Goal: Task Accomplishment & Management: Complete application form

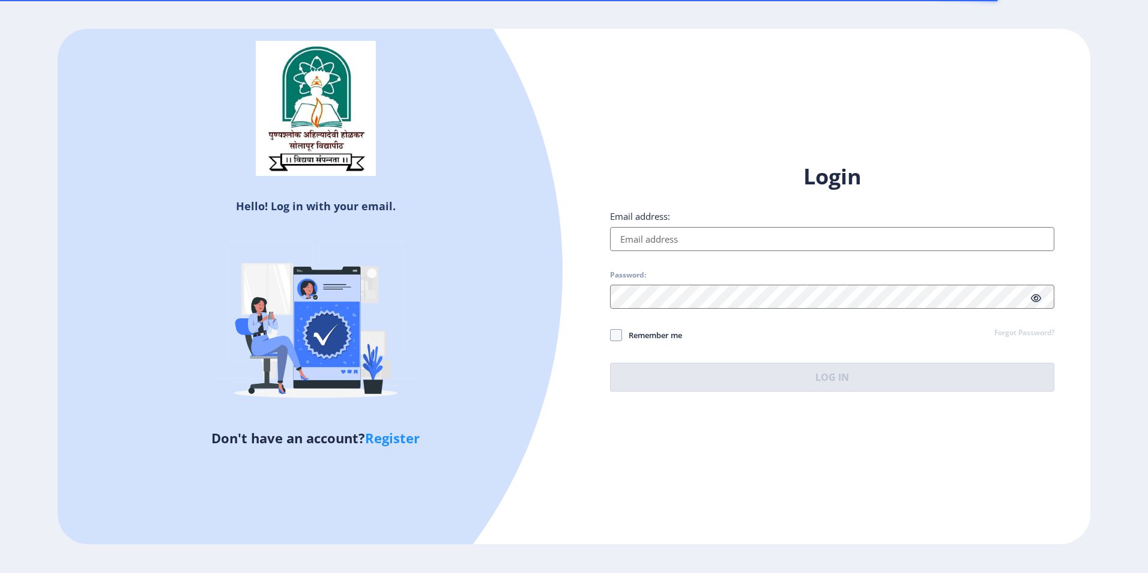
click at [672, 237] on input "Email address:" at bounding box center [832, 239] width 444 height 24
type input "[EMAIL_ADDRESS][DOMAIN_NAME]"
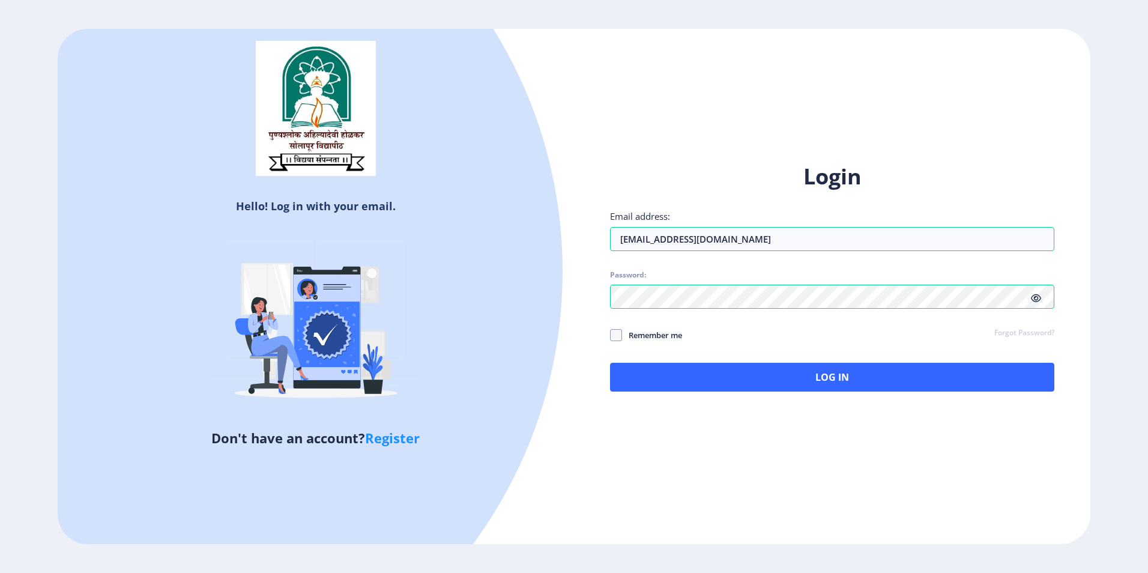
click at [1038, 296] on icon at bounding box center [1036, 298] width 10 height 9
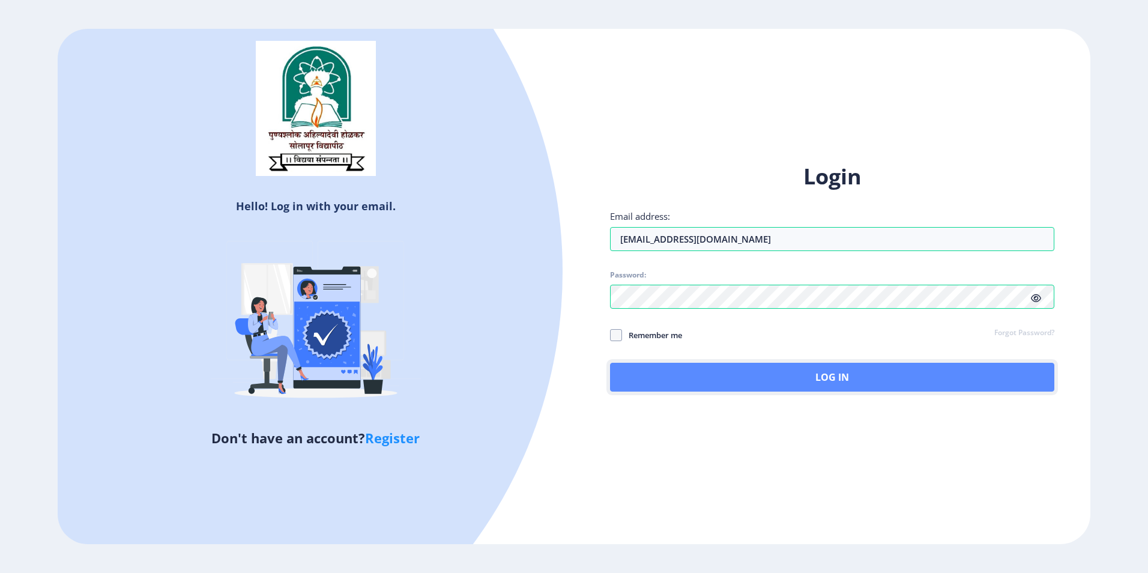
click at [735, 372] on button "Log In" at bounding box center [832, 377] width 444 height 29
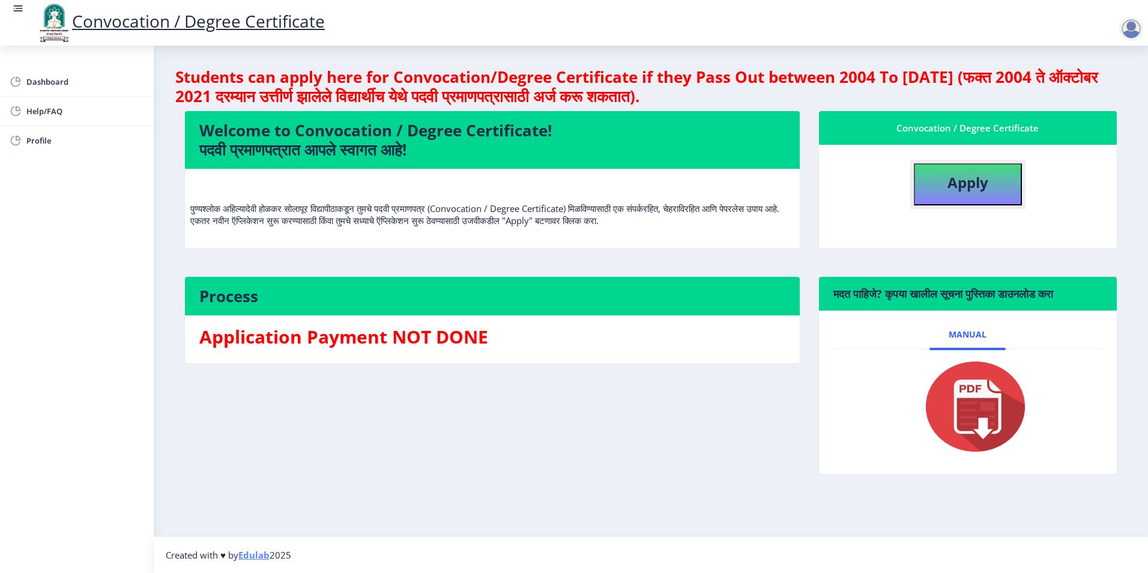
click at [940, 185] on button "Apply" at bounding box center [968, 184] width 108 height 42
select select
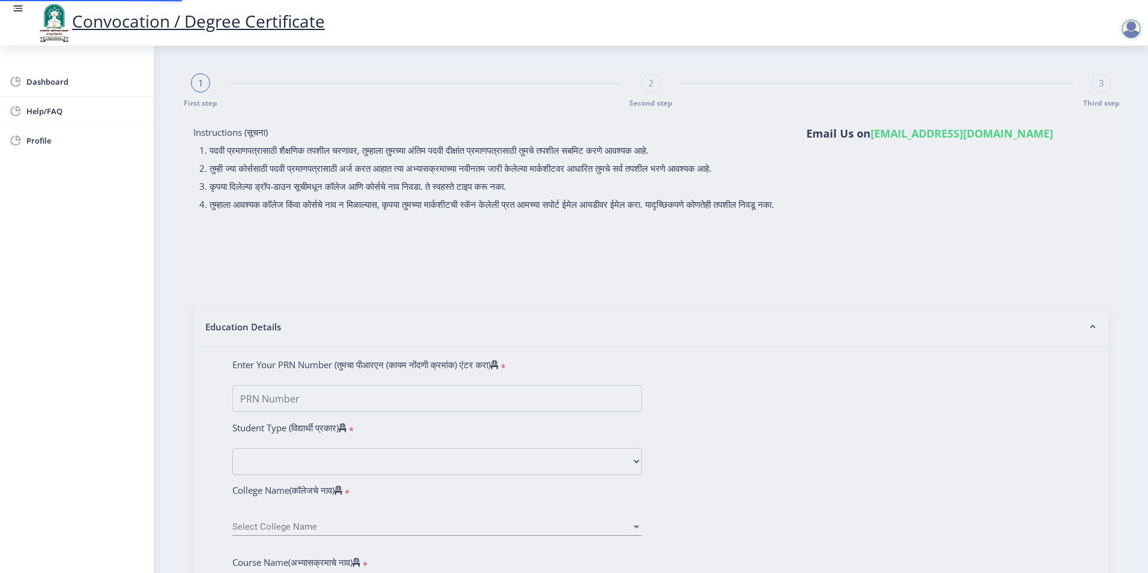
type input "2008032500134795"
select select "Regular"
select select "2013"
select select "March"
select select "SECOND CLASS"
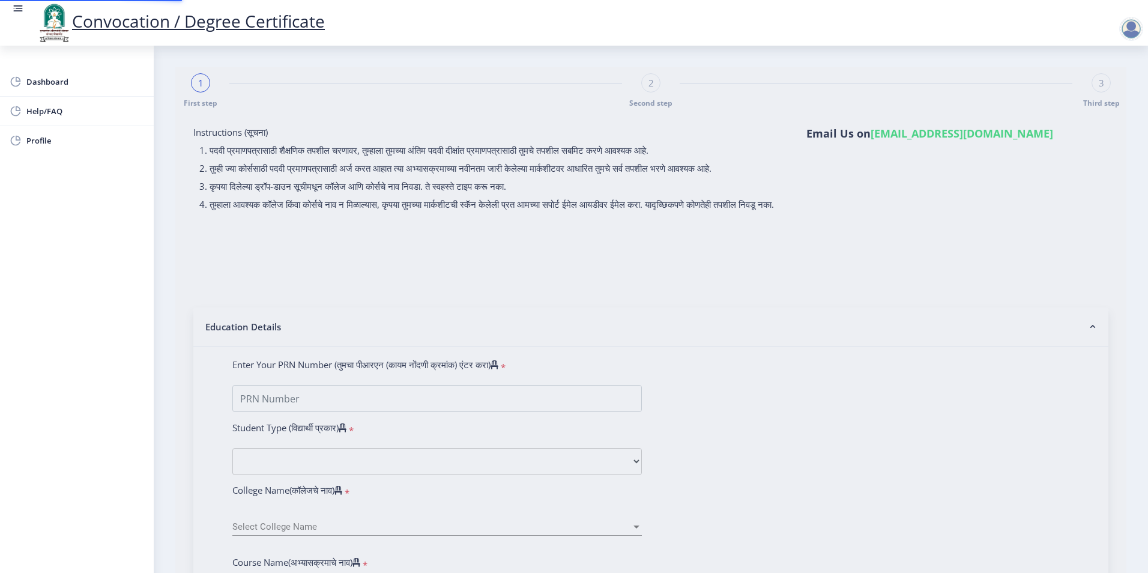
type input "003414"
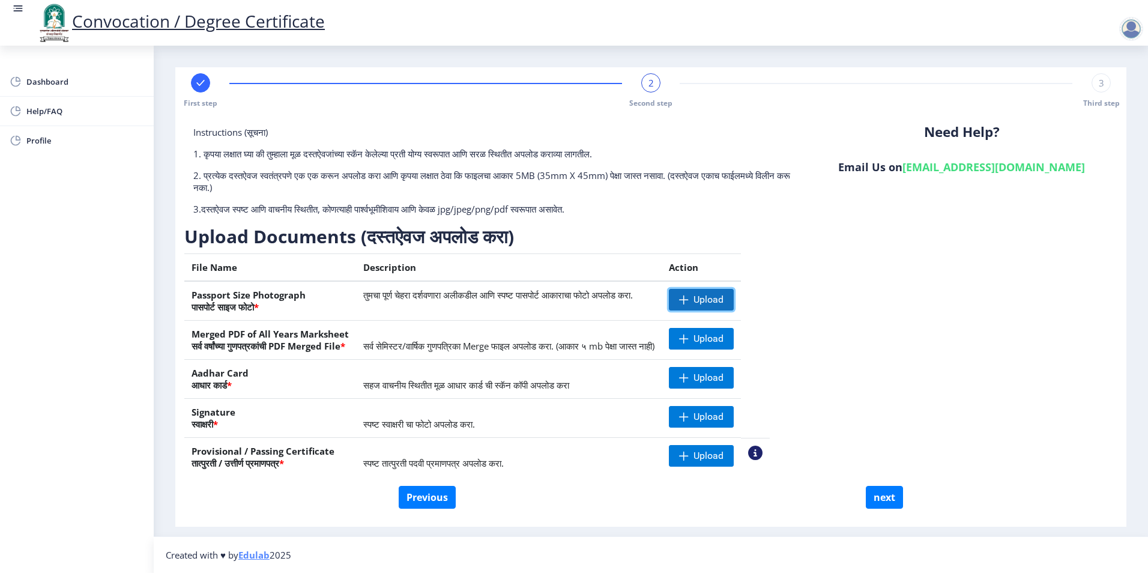
click at [723, 295] on span "Upload" at bounding box center [708, 300] width 30 height 12
click at [732, 330] on span "Upload" at bounding box center [701, 339] width 65 height 22
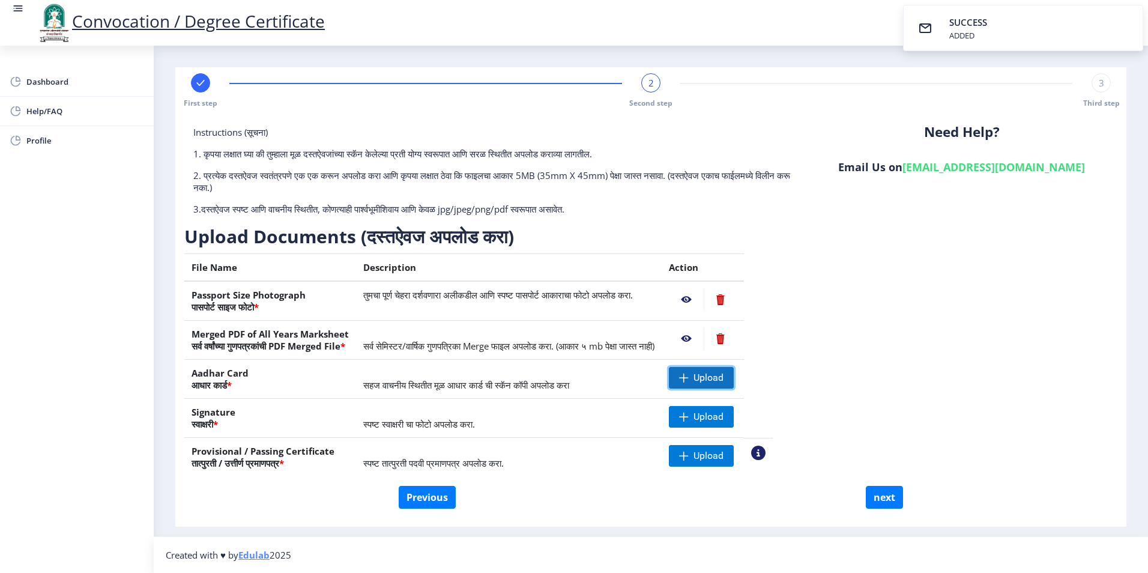
click at [721, 385] on span "Upload" at bounding box center [701, 378] width 65 height 22
click at [721, 384] on span "Upload" at bounding box center [701, 378] width 65 height 22
click at [723, 421] on span "Upload" at bounding box center [708, 417] width 30 height 12
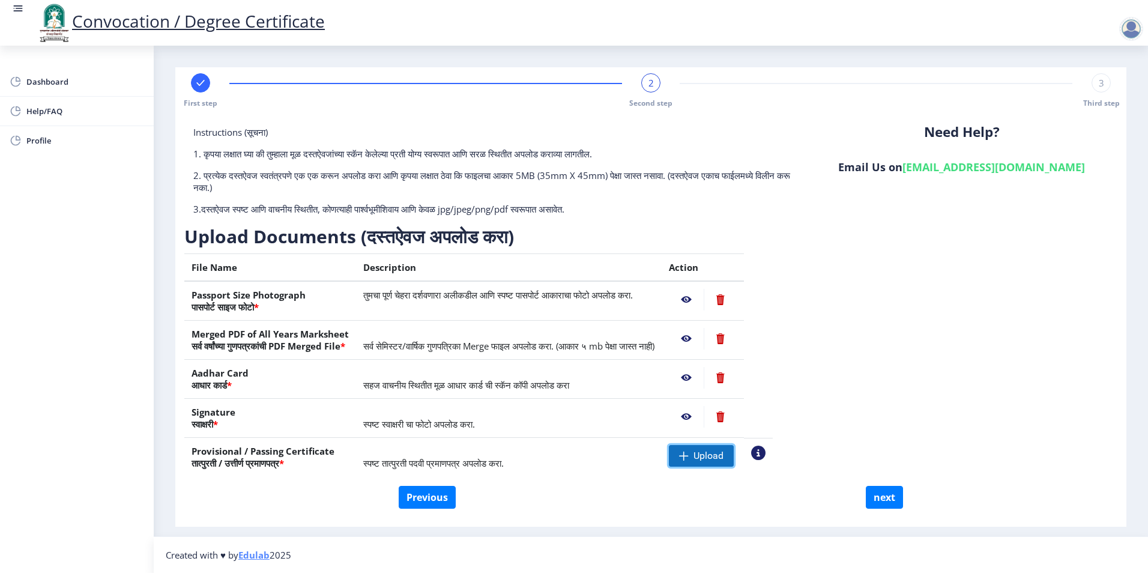
click at [723, 457] on span "Upload" at bounding box center [708, 456] width 30 height 12
click at [704, 458] on nb-action at bounding box center [686, 456] width 35 height 22
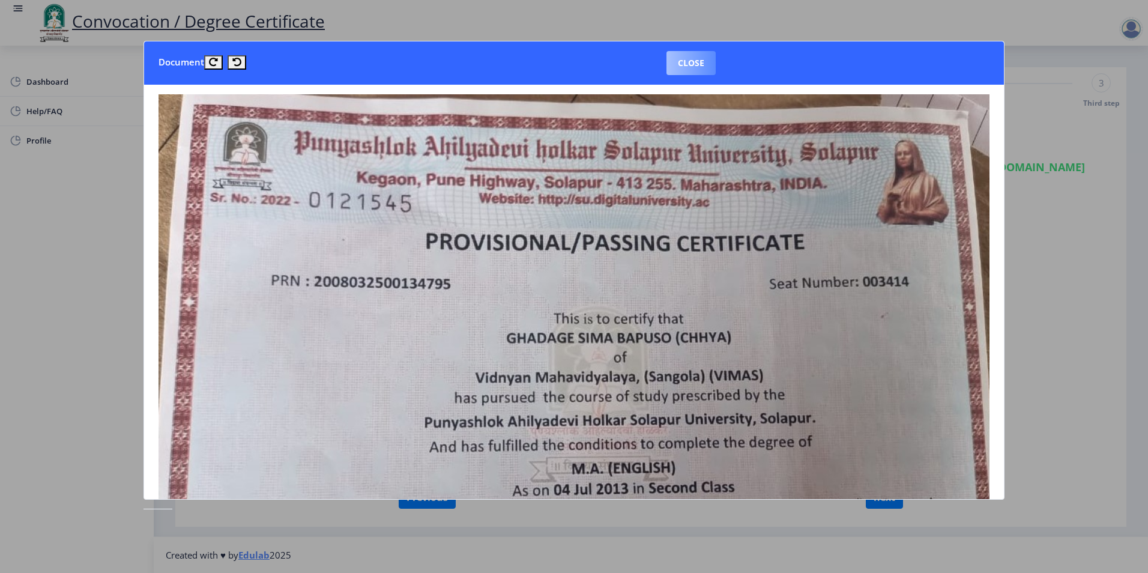
click at [698, 59] on button "Close" at bounding box center [690, 63] width 49 height 24
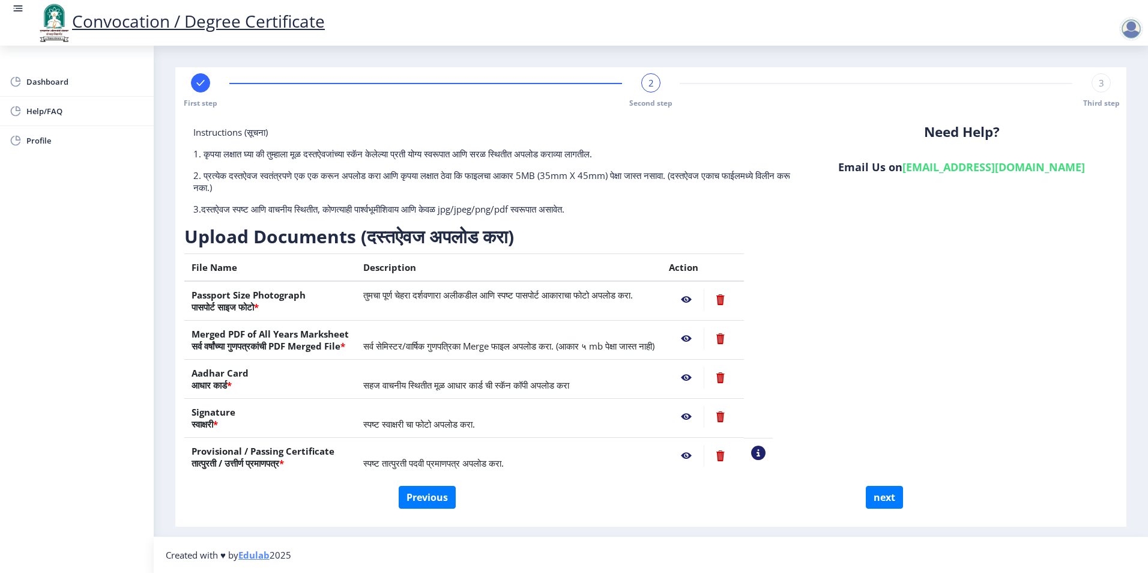
click at [737, 459] on nb-action at bounding box center [720, 456] width 33 height 22
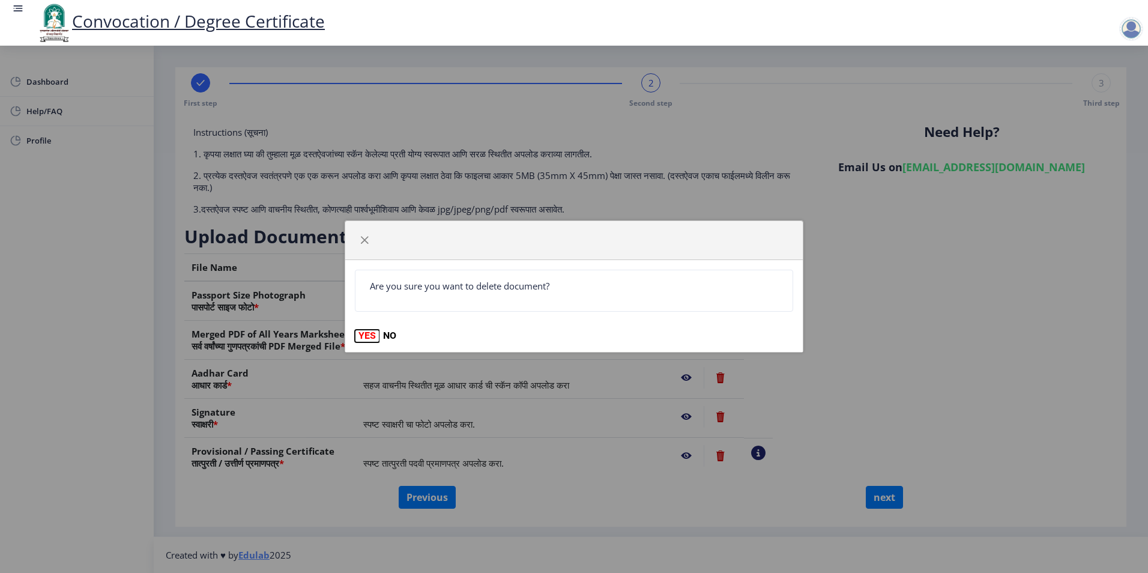
click at [362, 337] on button "YES" at bounding box center [367, 336] width 25 height 12
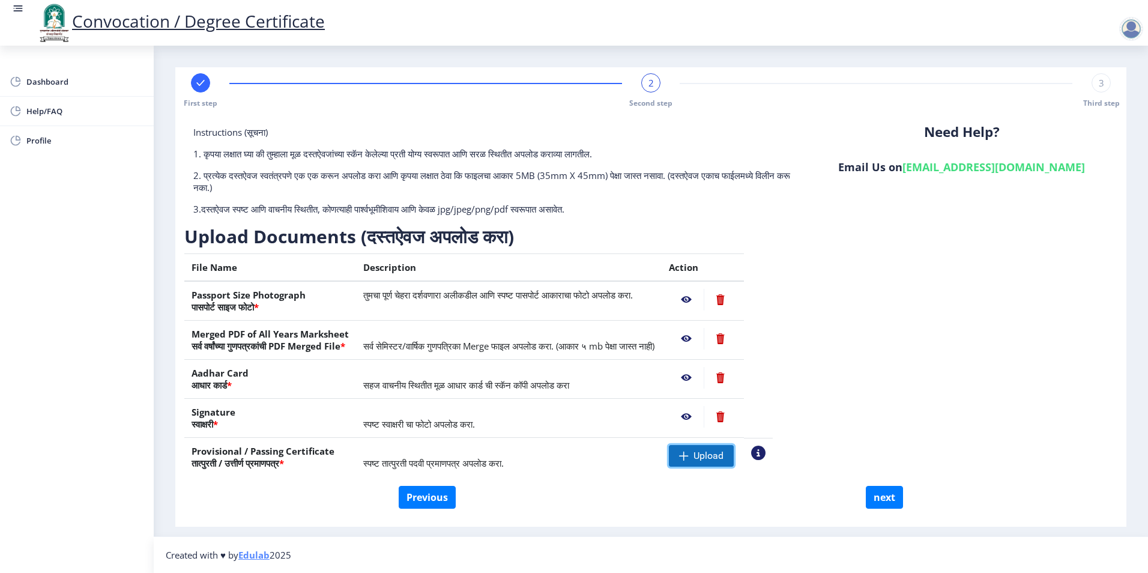
click at [723, 460] on span "Upload" at bounding box center [708, 456] width 30 height 12
click at [704, 456] on nb-action at bounding box center [686, 456] width 35 height 22
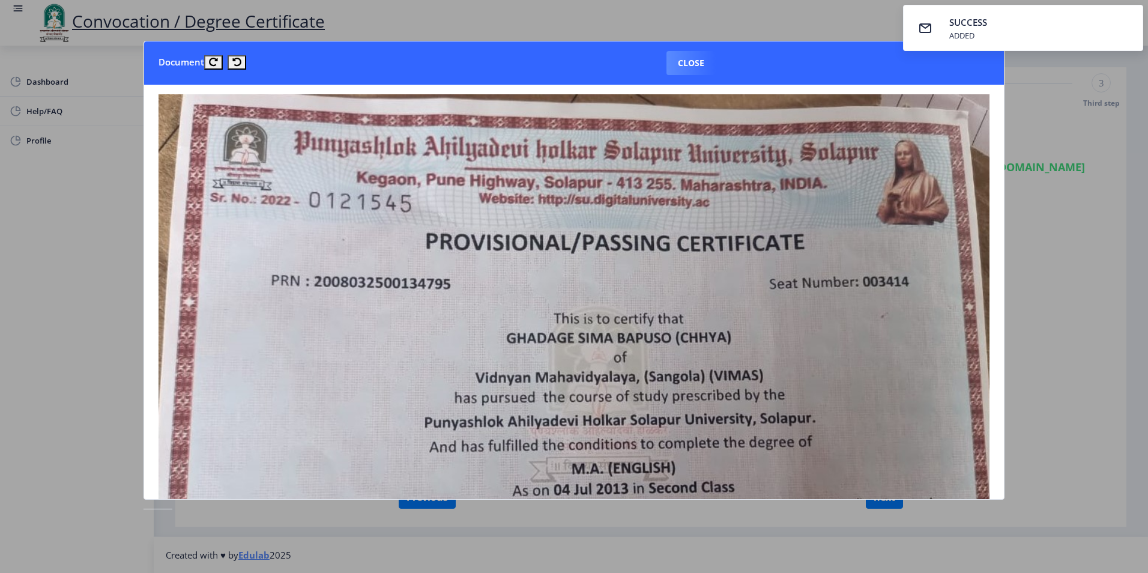
click at [1039, 306] on div at bounding box center [574, 286] width 1148 height 573
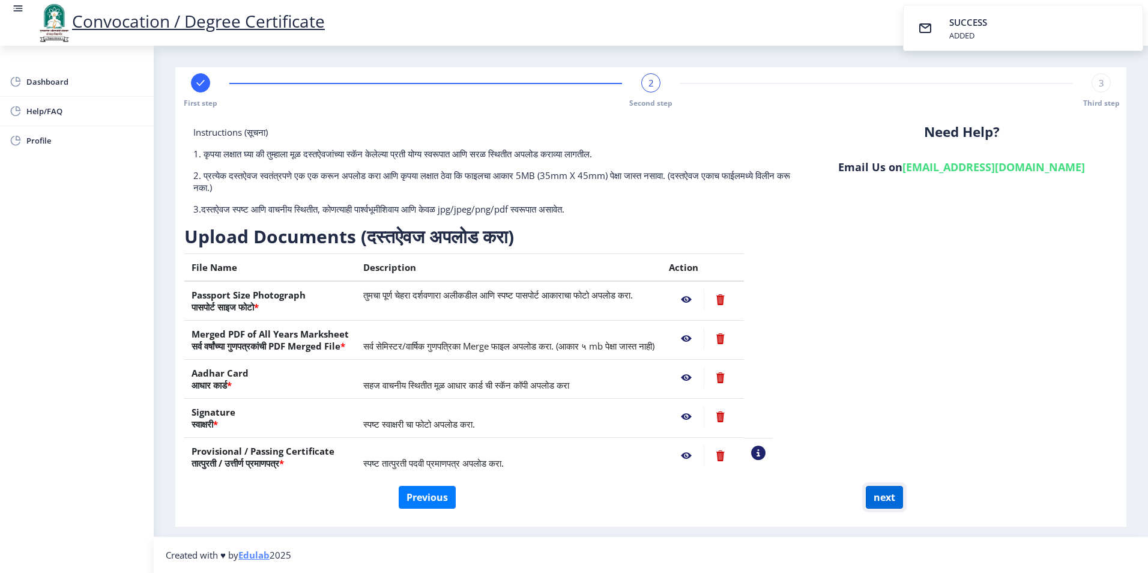
click at [883, 498] on button "next" at bounding box center [884, 497] width 37 height 23
select select
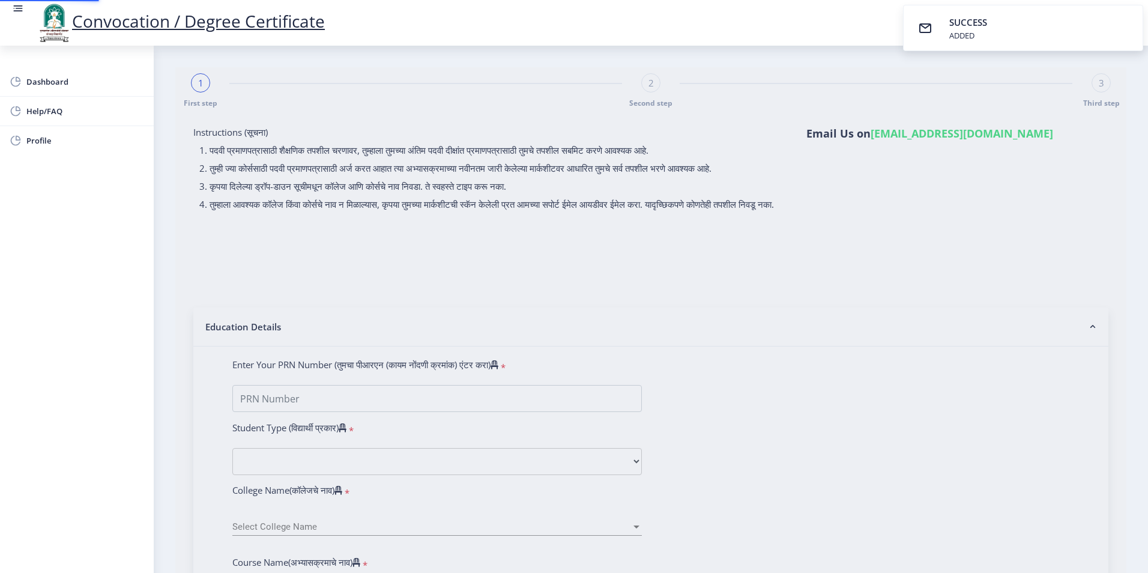
type input "[PERSON_NAME] [PERSON_NAME]"
type input "[PERSON_NAME]"
select select
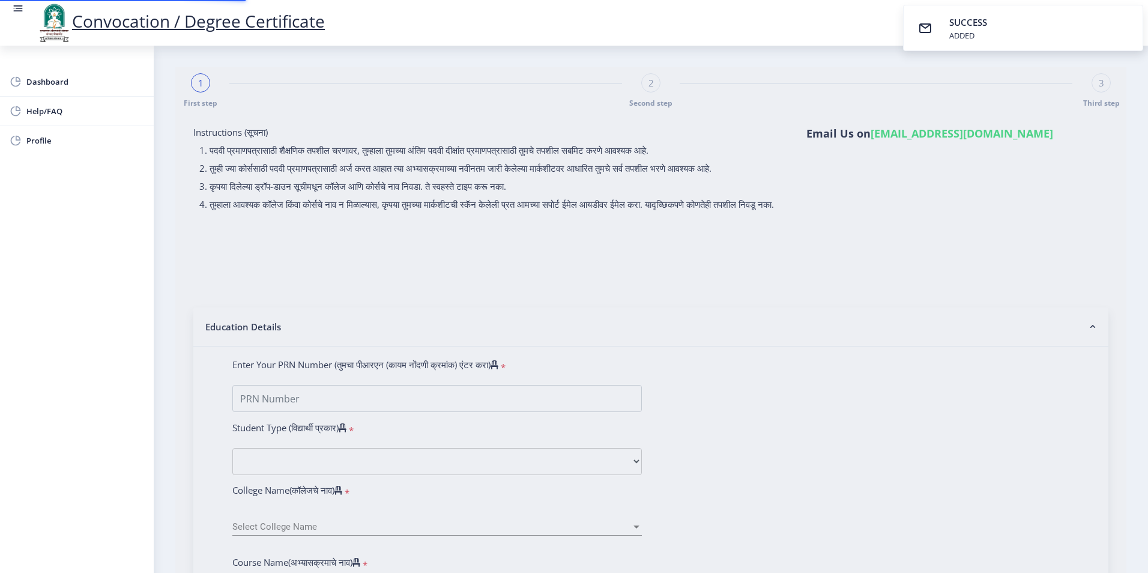
select select
type input "[PERSON_NAME] [PERSON_NAME]"
type input "[PERSON_NAME]"
type input "2008032500134795"
select select "Regular"
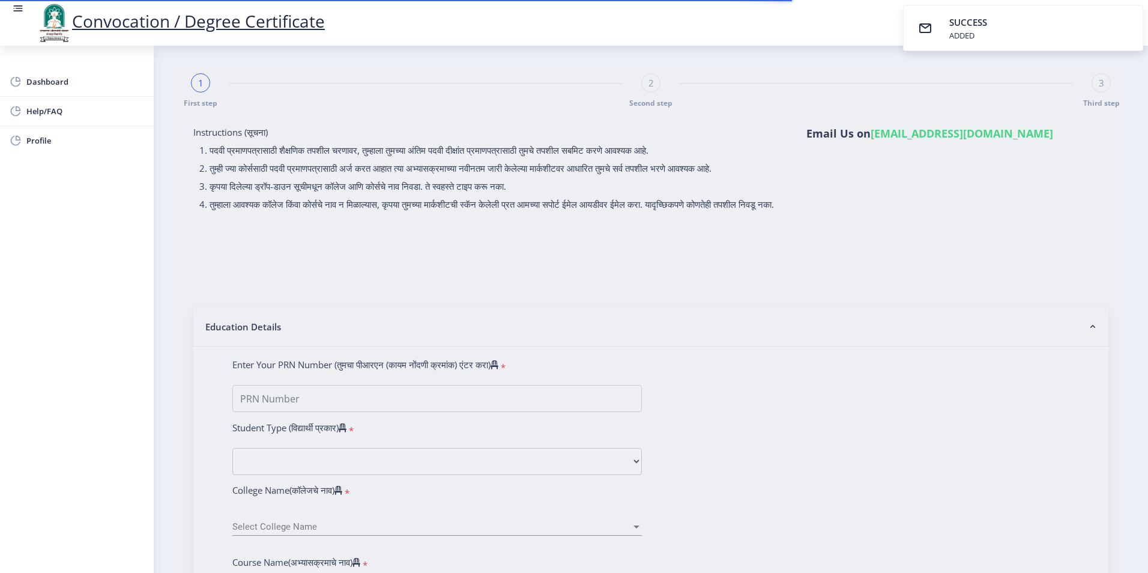
select select "2013"
select select "March"
select select "SECOND CLASS"
type input "003414"
select select "English"
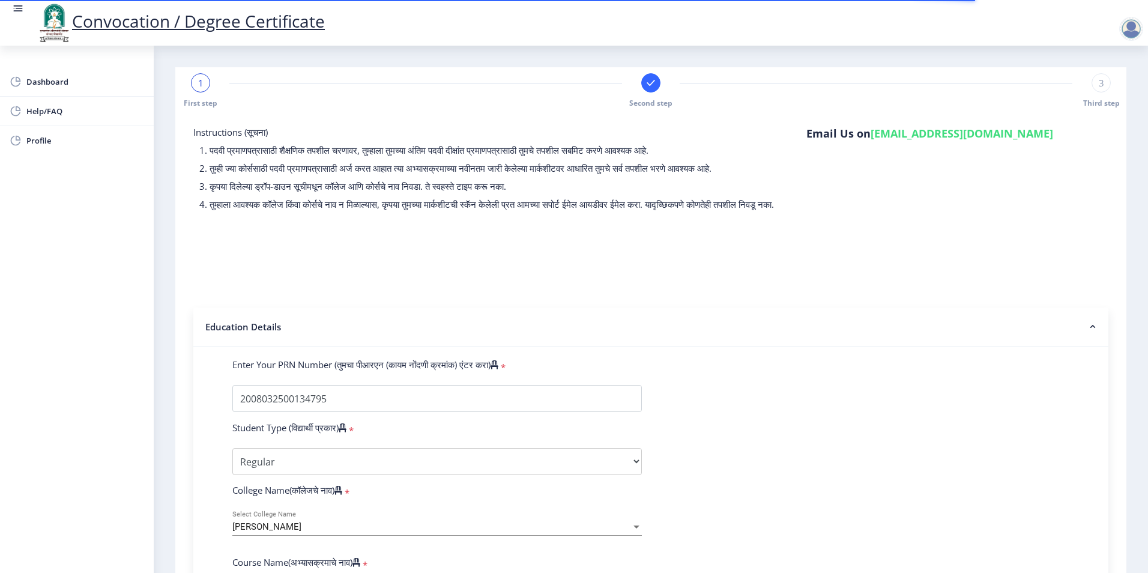
select select
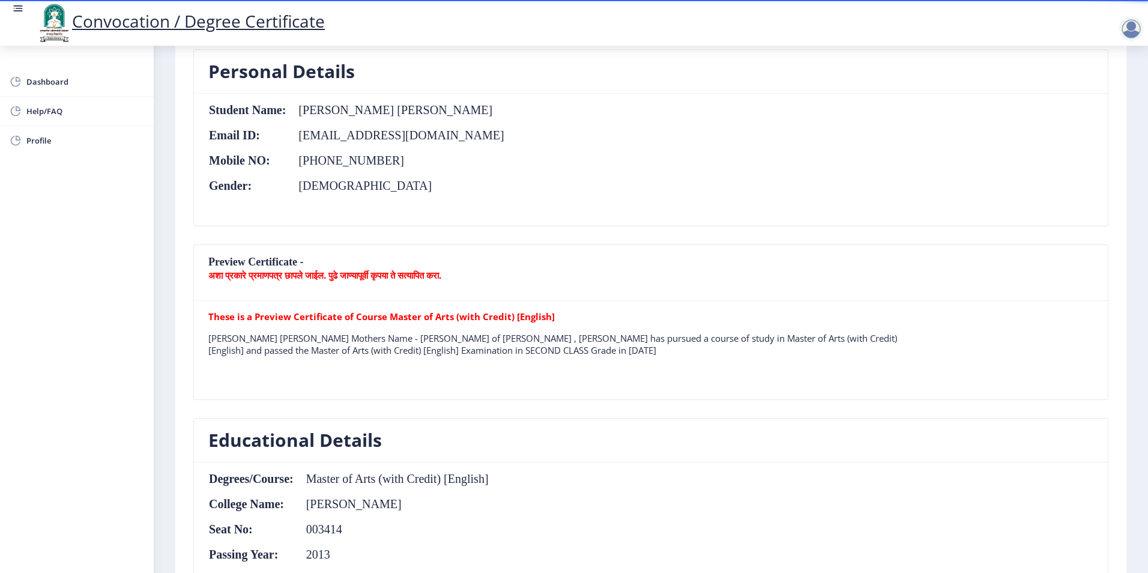
scroll to position [300, 0]
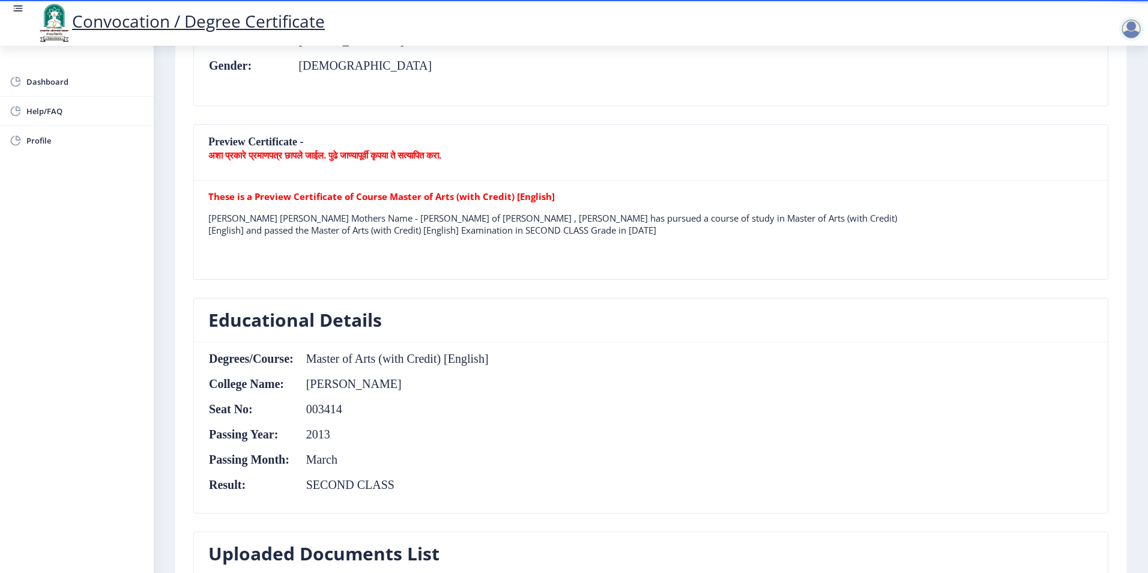
click at [396, 198] on b "These is a Preview Certificate of Course Master of Arts (with Credit) [English]" at bounding box center [381, 196] width 346 height 12
click at [261, 153] on b "अशा प्रकारे प्रमाणपत्र छापले जाईल. पुढे जाण्यापूर्वी कृपया ते सत्यापित करा." at bounding box center [324, 155] width 233 height 12
click at [402, 160] on b "अशा प्रकारे प्रमाणपत्र छापले जाईल. पुढे जाण्यापूर्वी कृपया ते सत्यापित करा." at bounding box center [324, 155] width 233 height 12
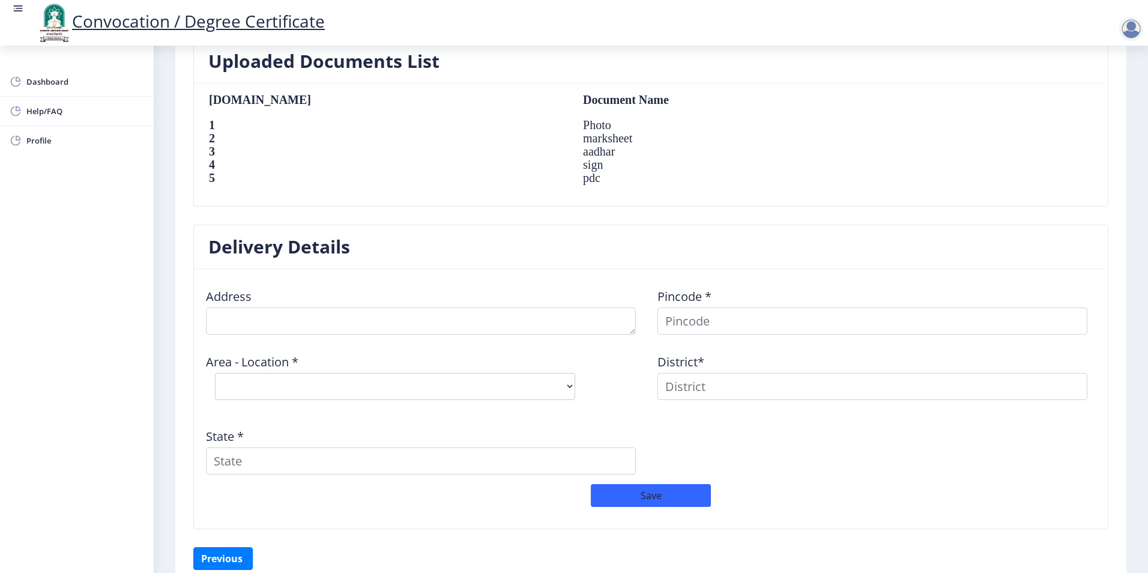
scroll to position [851, 0]
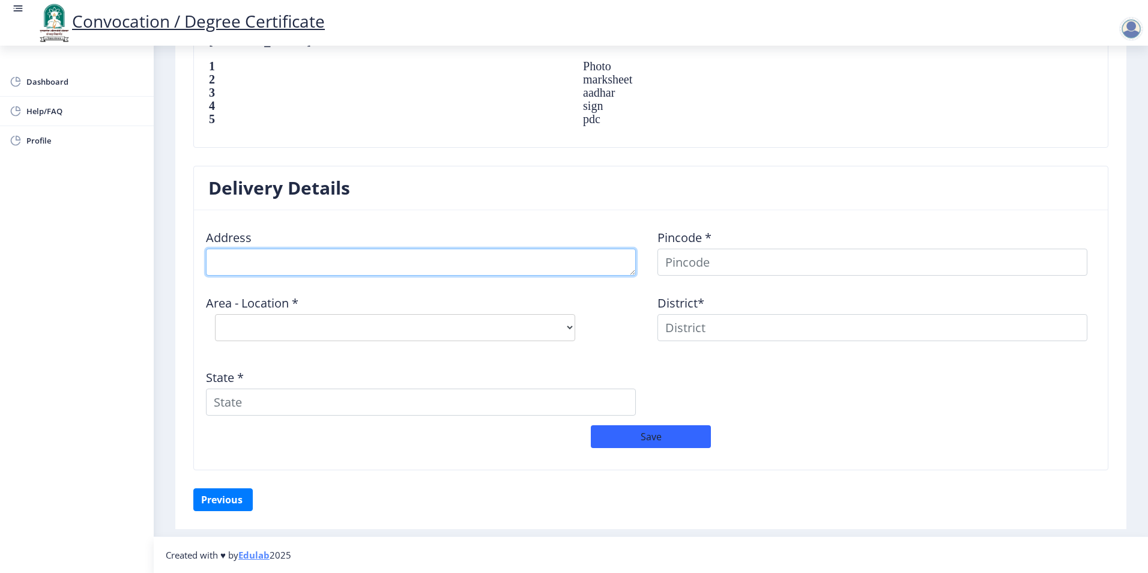
click at [303, 261] on textarea at bounding box center [421, 262] width 430 height 27
type textarea "Ap-Hatid Tal-Sangola Dist-[GEOGRAPHIC_DATA]"
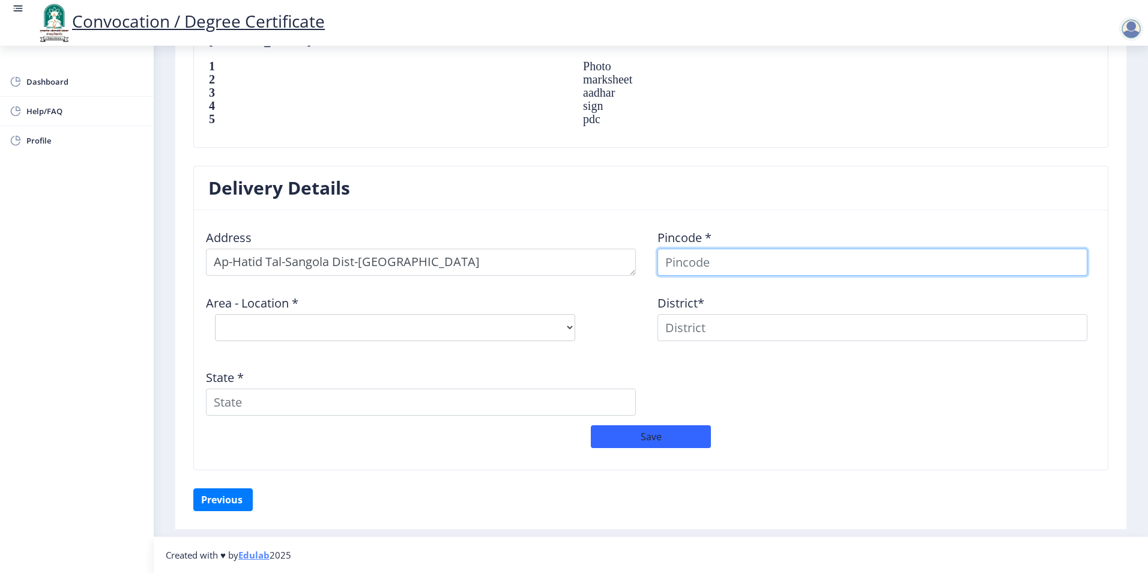
click at [744, 265] on input at bounding box center [872, 262] width 430 height 27
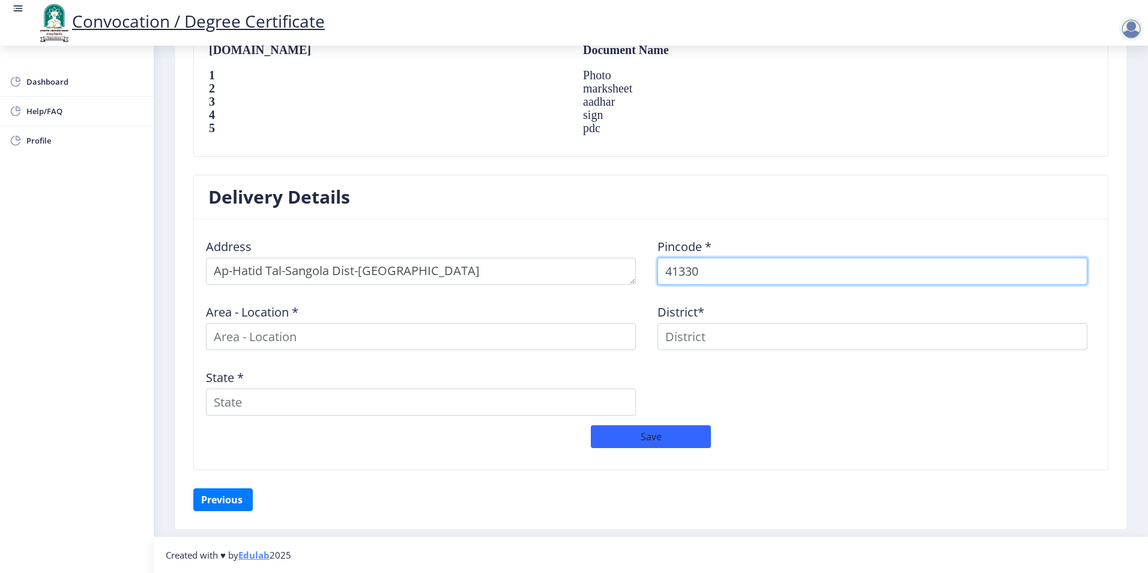
type input "413307"
select select
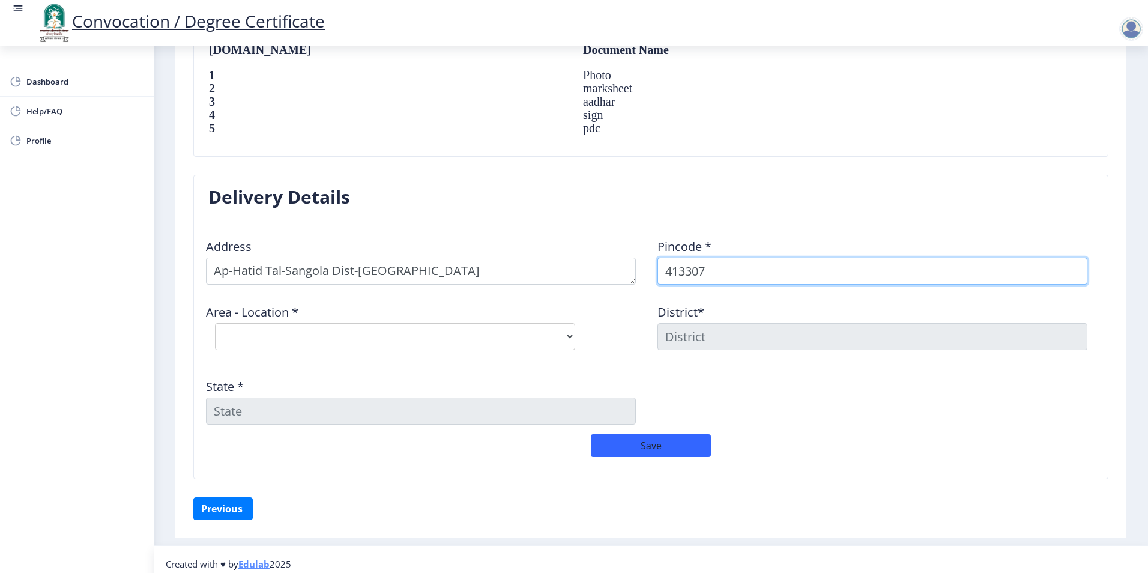
scroll to position [851, 0]
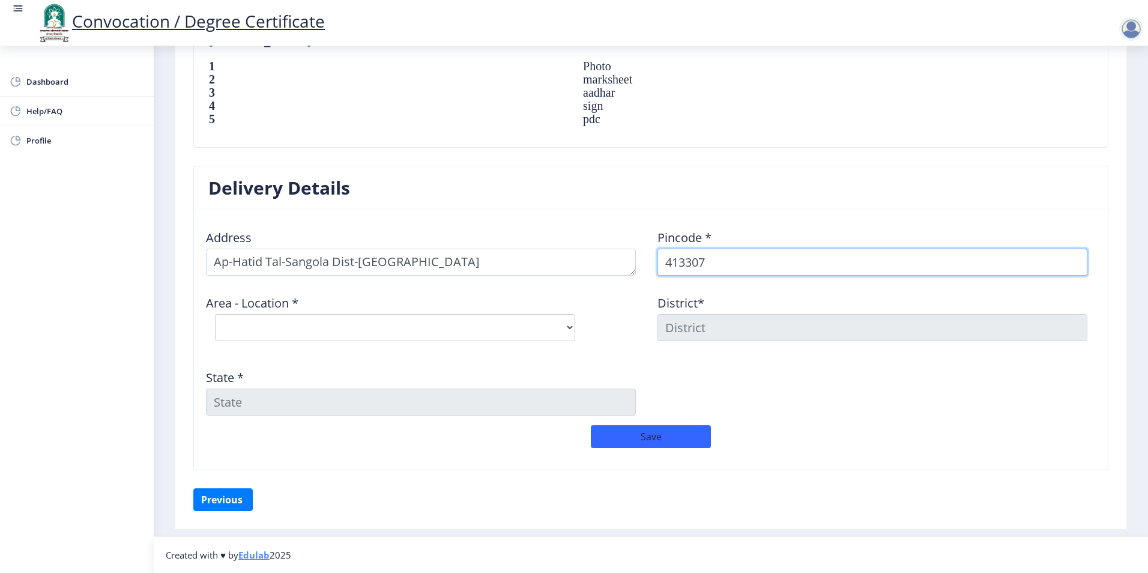
type input "413307"
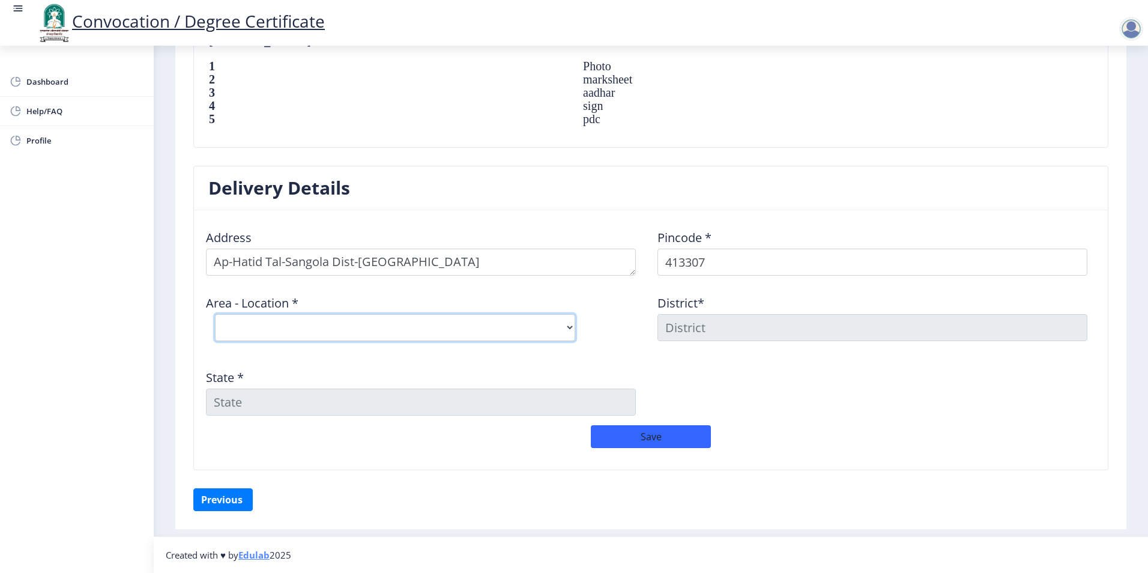
click at [249, 331] on select "Select Area Location [GEOGRAPHIC_DATA] Wasud B.O Chincholi B.O Ekhatpur B.O Hat…" at bounding box center [395, 327] width 360 height 27
select select "4: Object"
click at [215, 314] on select "Select Area Location [GEOGRAPHIC_DATA] Wasud B.O Chincholi B.O Ekhatpur B.O Hat…" at bounding box center [395, 327] width 360 height 27
type input "SOLAPUR"
type input "[GEOGRAPHIC_DATA]"
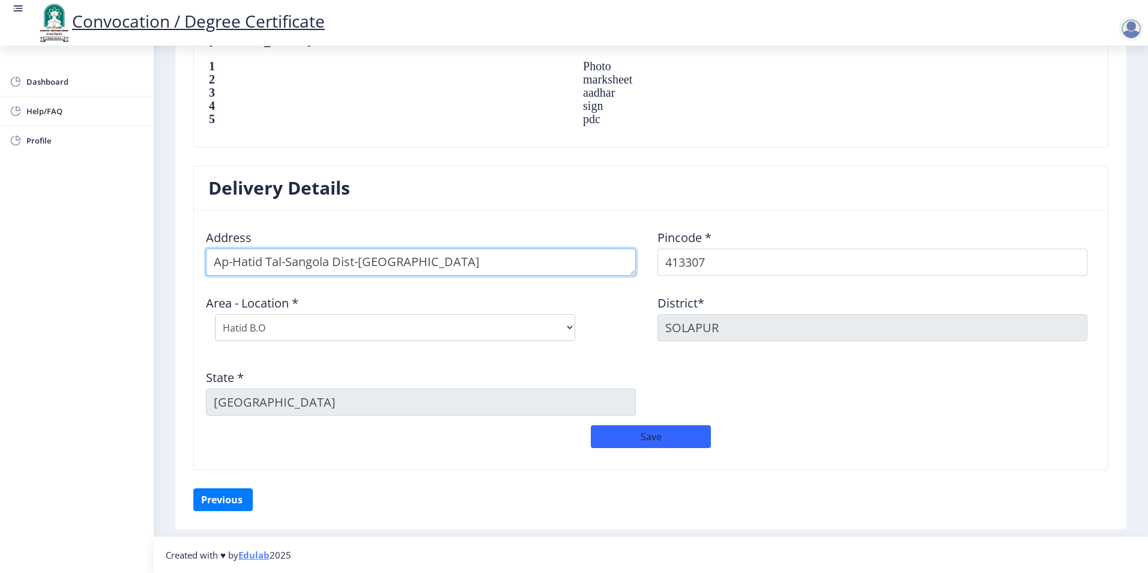
drag, startPoint x: 412, startPoint y: 262, endPoint x: 336, endPoint y: 270, distance: 77.2
click at [336, 270] on textarea at bounding box center [421, 262] width 430 height 27
click at [268, 264] on textarea at bounding box center [421, 262] width 430 height 27
type textarea "Ap-Hatid Near [GEOGRAPHIC_DATA]-[GEOGRAPHIC_DATA]"
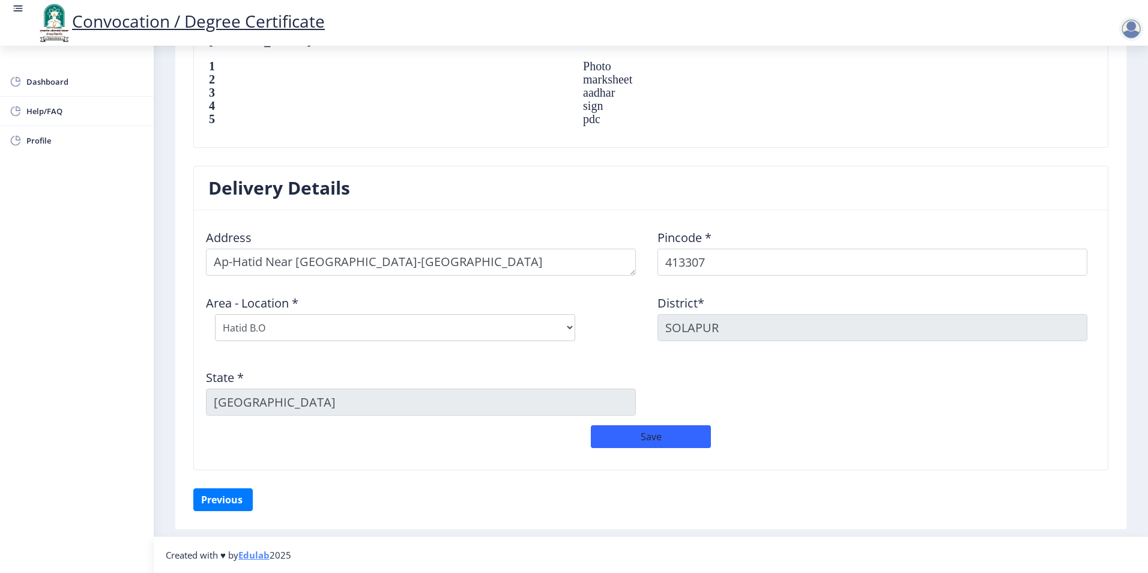
click at [791, 381] on div "Address Pincode * 413307 Area - Location * Select Area Location [GEOGRAPHIC_DAT…" at bounding box center [650, 322] width 903 height 205
click at [664, 433] on button "Save" at bounding box center [651, 436] width 120 height 23
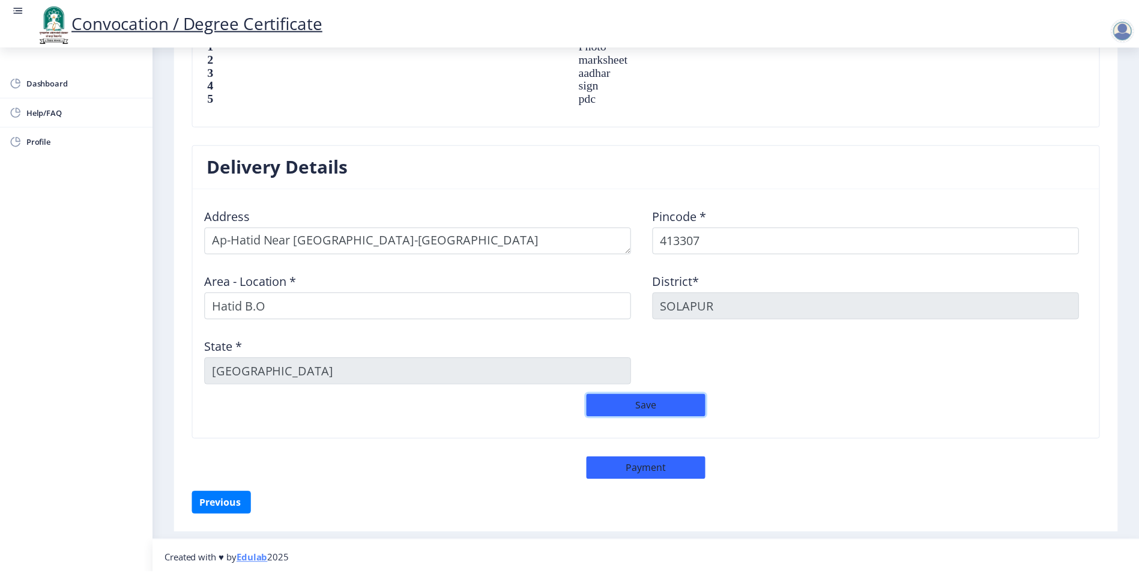
scroll to position [877, 0]
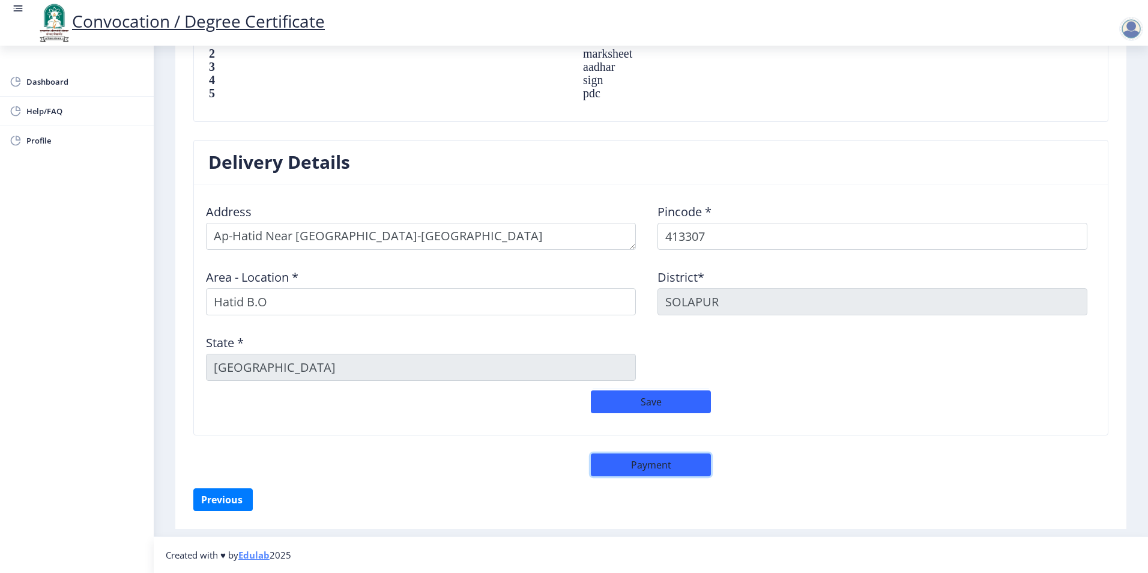
click at [646, 462] on button "Payment" at bounding box center [651, 464] width 120 height 23
select select "sealed"
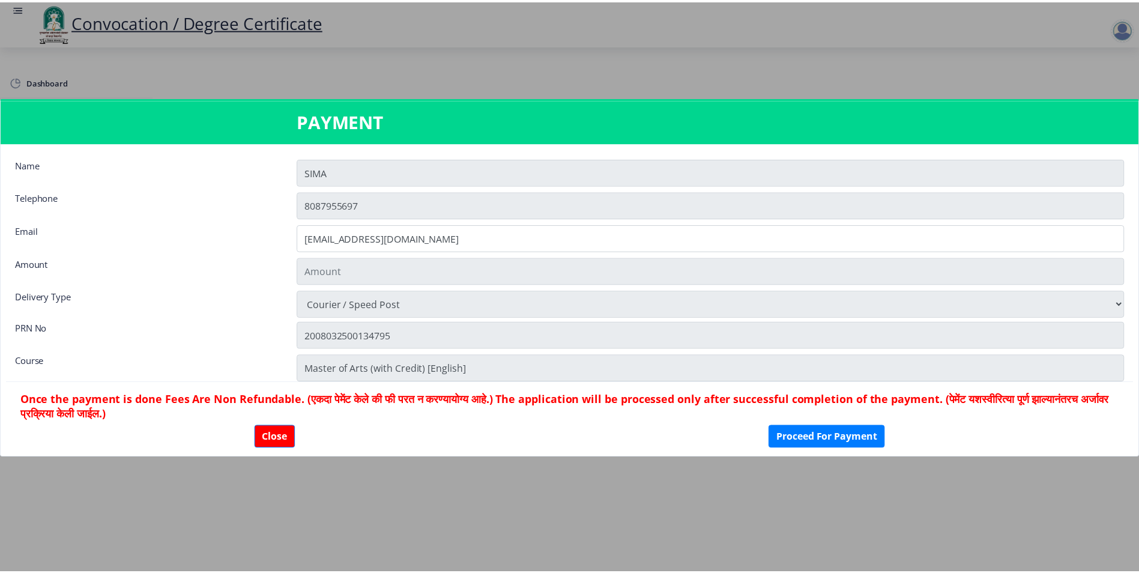
scroll to position [876, 0]
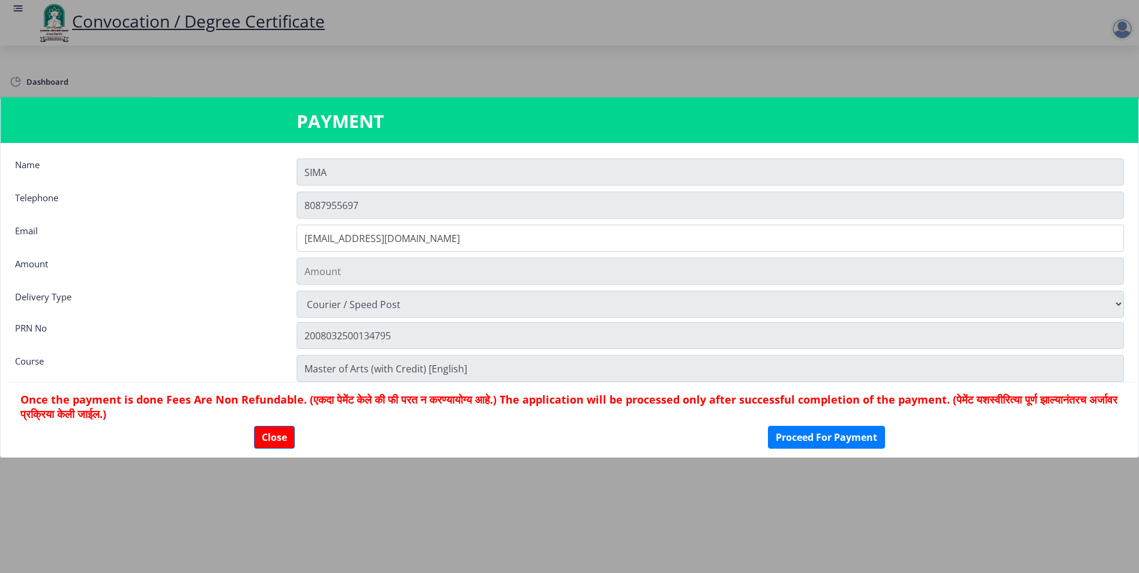
type input "1885"
click at [351, 170] on input "SIMA" at bounding box center [710, 171] width 827 height 27
click at [819, 441] on button "Proceed For Payment" at bounding box center [826, 437] width 117 height 23
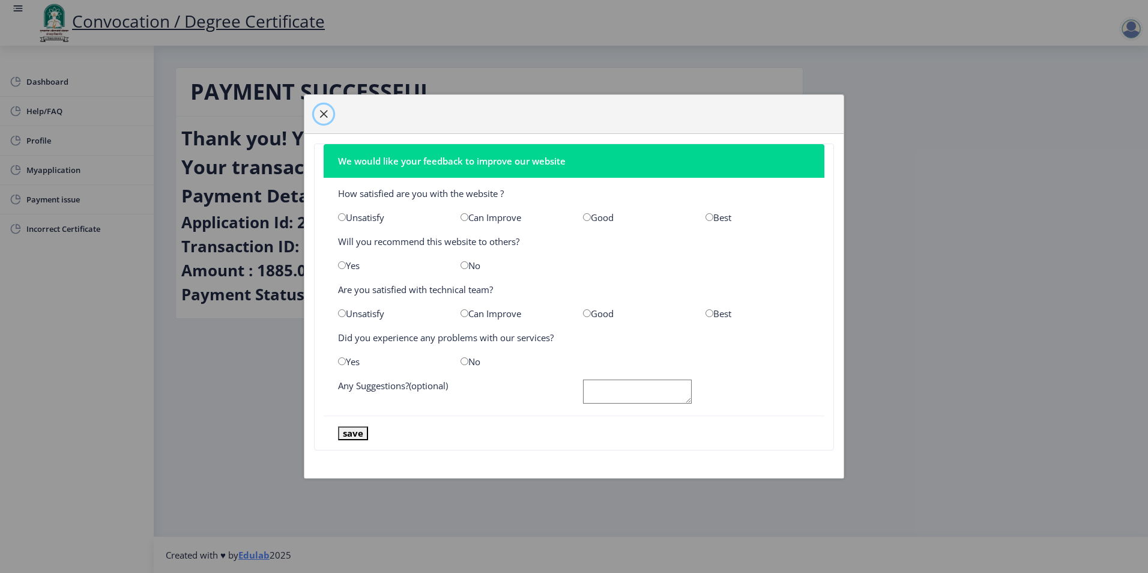
click at [327, 113] on span "button" at bounding box center [324, 114] width 10 height 10
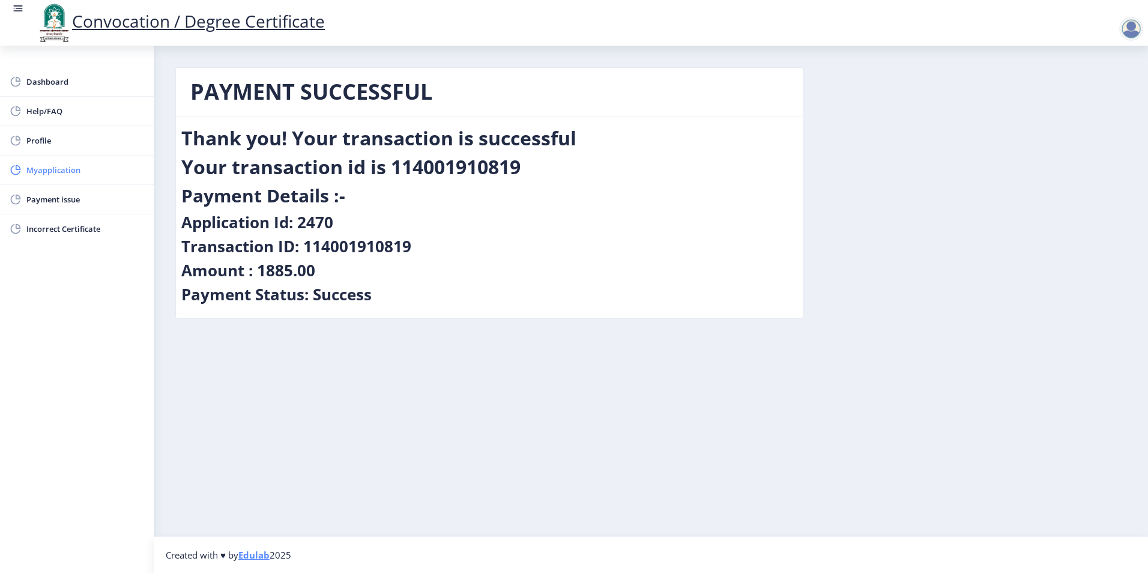
click at [40, 173] on span "Myapplication" at bounding box center [85, 170] width 118 height 14
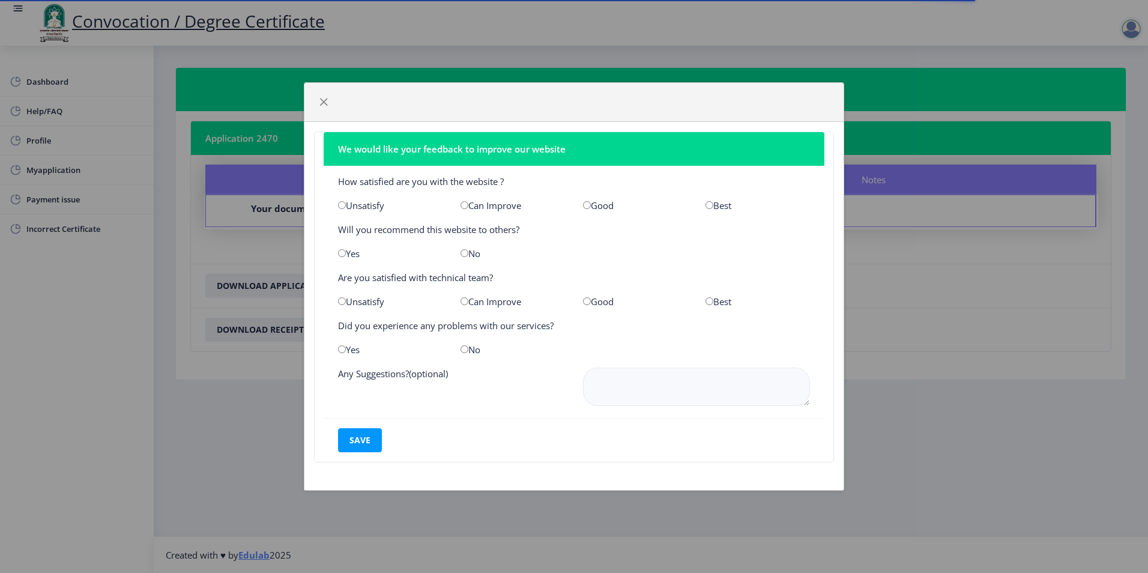
click at [586, 206] on input "radio" at bounding box center [587, 205] width 8 height 8
radio input "true"
click at [462, 251] on input "radio" at bounding box center [464, 253] width 8 height 8
radio input "true"
drag, startPoint x: 587, startPoint y: 303, endPoint x: 562, endPoint y: 310, distance: 25.6
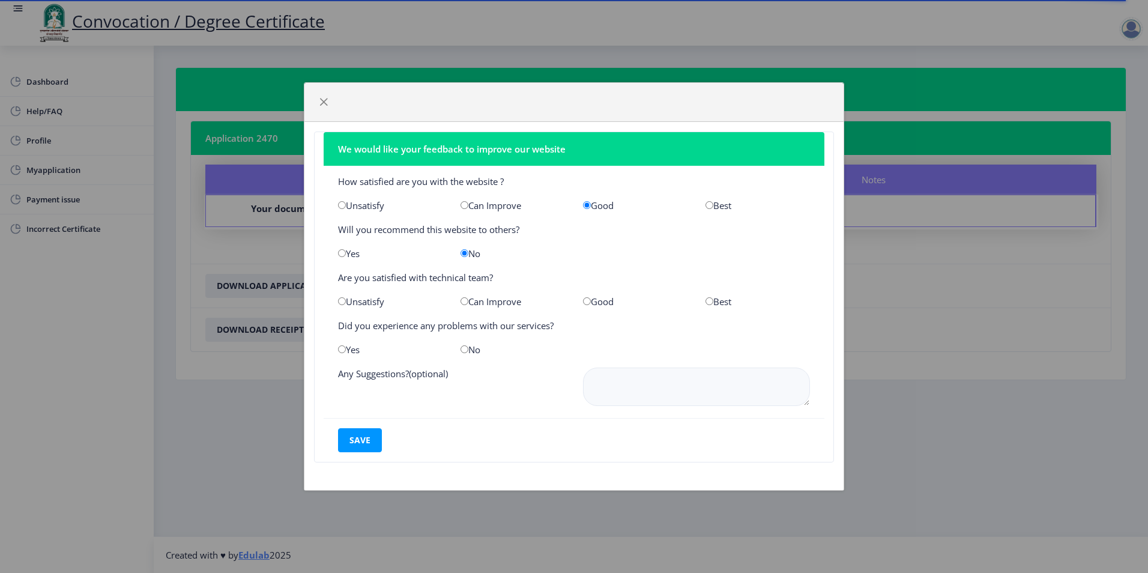
click at [588, 303] on input "radio" at bounding box center [587, 301] width 8 height 8
radio input "true"
click at [463, 345] on input "radio" at bounding box center [464, 349] width 8 height 8
radio input "true"
click at [355, 439] on button "save" at bounding box center [360, 440] width 44 height 24
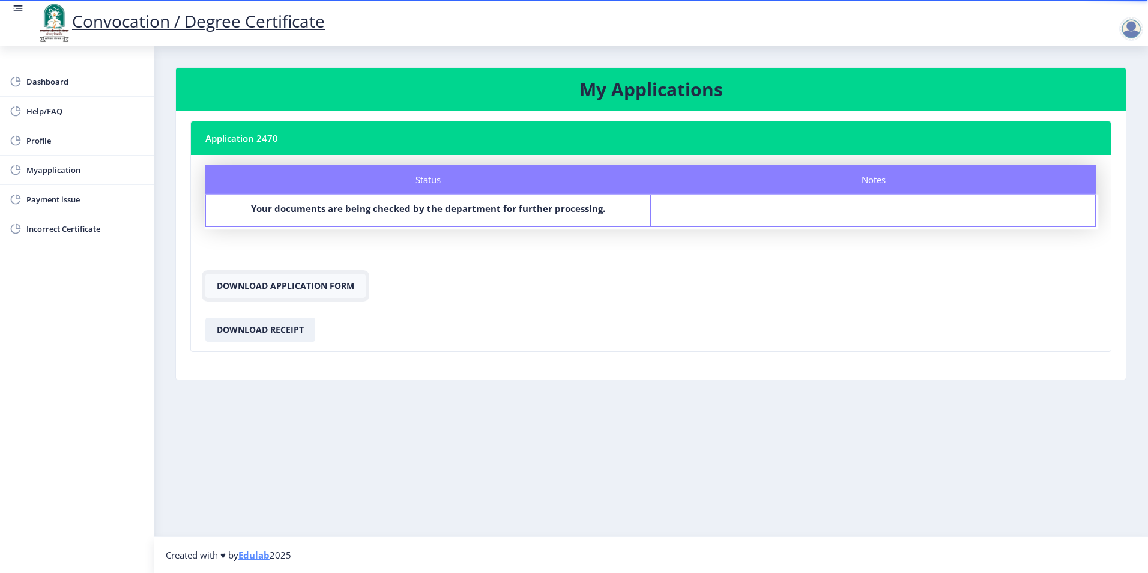
click at [319, 288] on button "Download Application Form" at bounding box center [285, 286] width 160 height 24
click at [239, 337] on button "Download Receipt" at bounding box center [260, 330] width 110 height 24
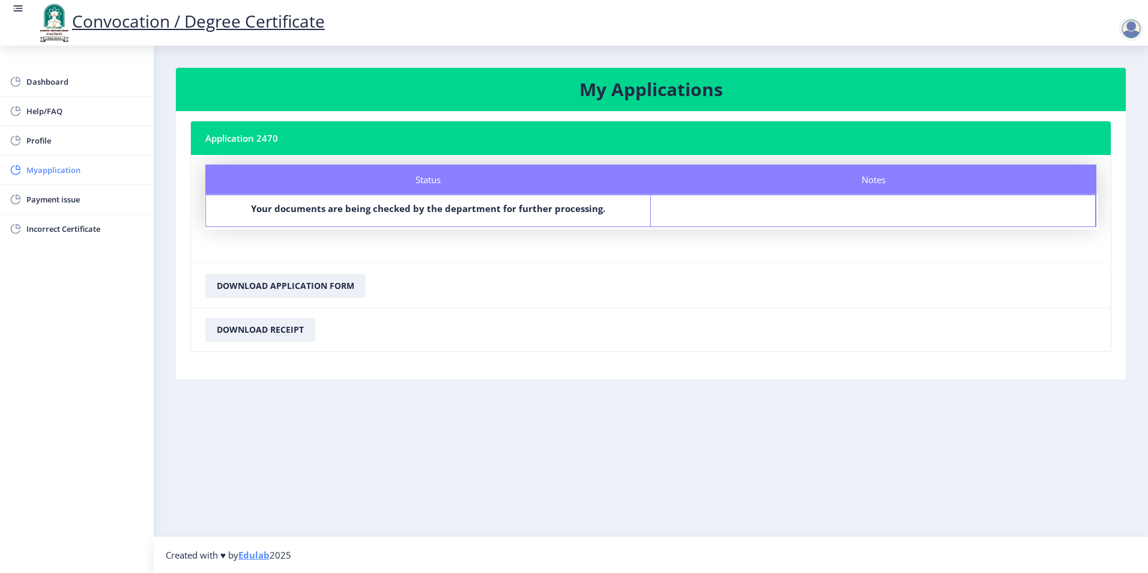
click at [42, 163] on span "Myapplication" at bounding box center [85, 170] width 118 height 14
click at [54, 175] on span "Myapplication" at bounding box center [85, 170] width 118 height 14
click at [50, 198] on span "Payment issue" at bounding box center [85, 199] width 118 height 14
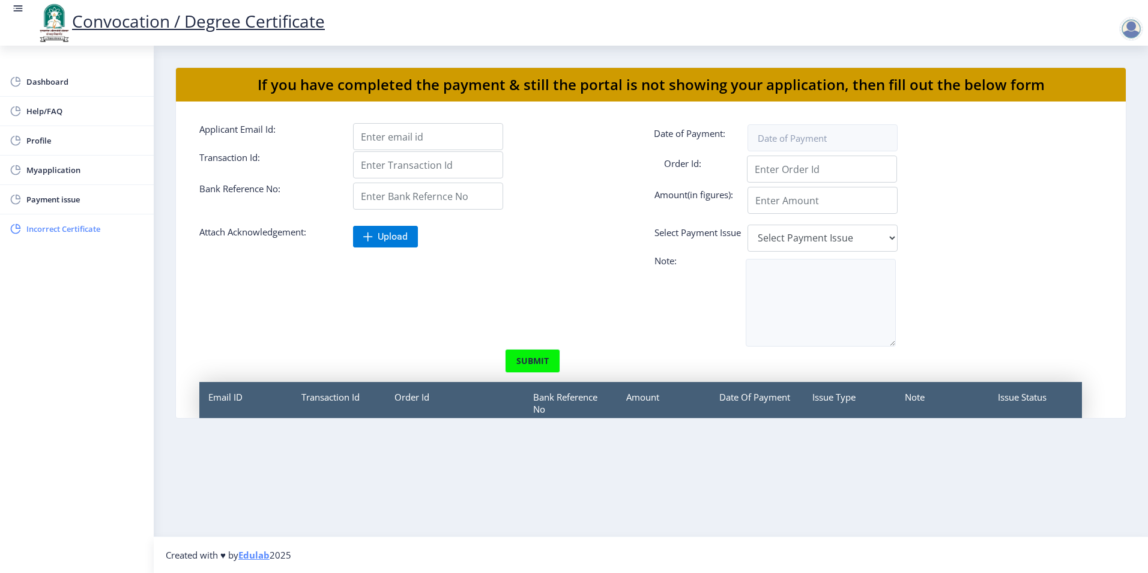
click at [70, 230] on span "Incorrect Certificate" at bounding box center [85, 229] width 118 height 14
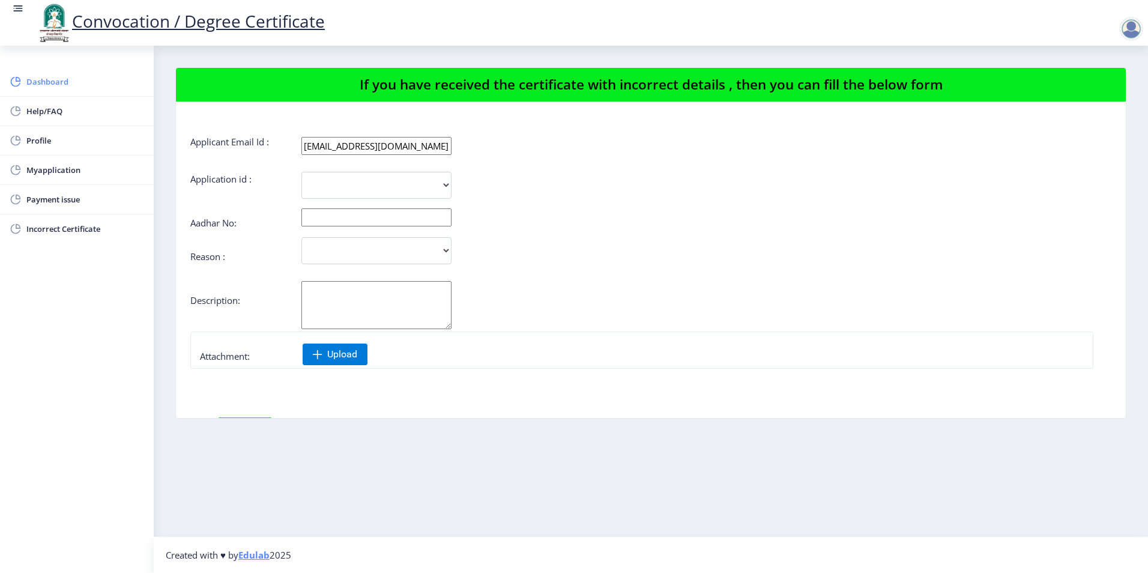
click at [38, 79] on span "Dashboard" at bounding box center [85, 81] width 118 height 14
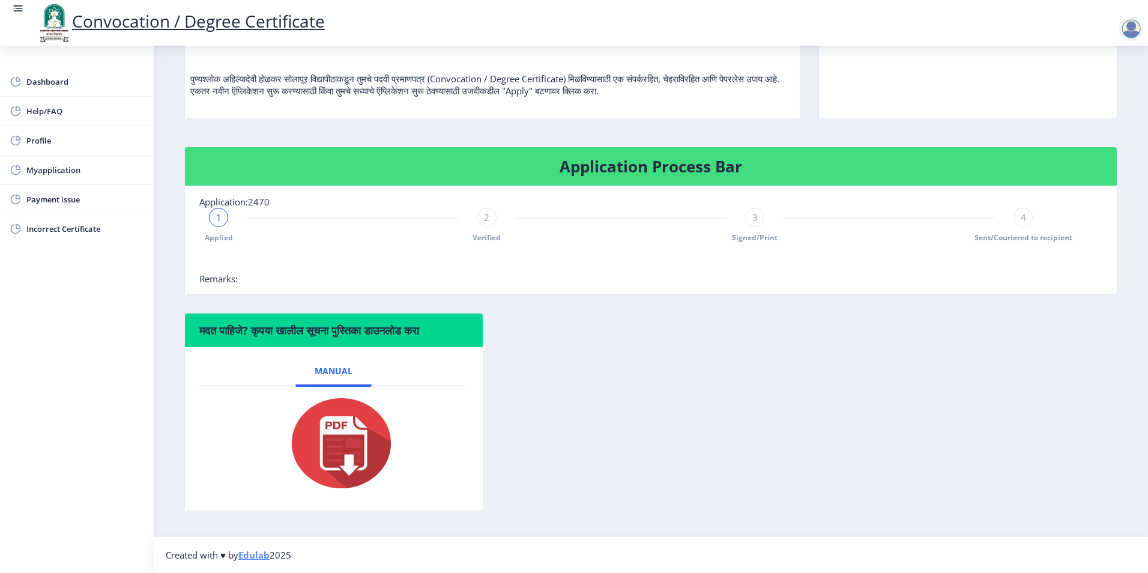
scroll to position [70, 0]
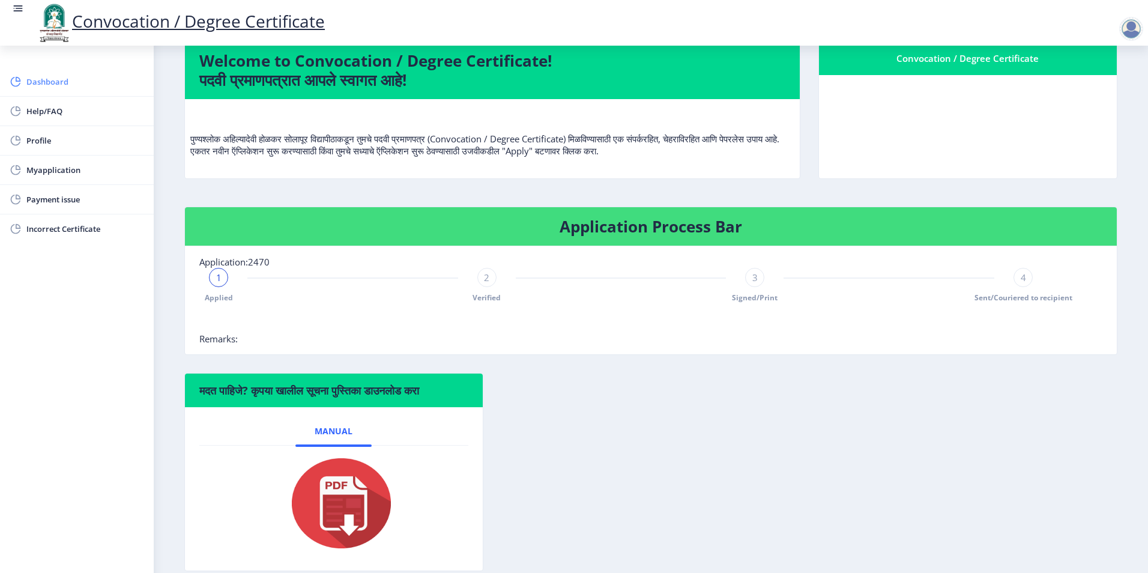
click at [52, 87] on span "Dashboard" at bounding box center [85, 81] width 118 height 14
click at [53, 163] on span "Myapplication" at bounding box center [85, 170] width 118 height 14
